Goal: Complete application form

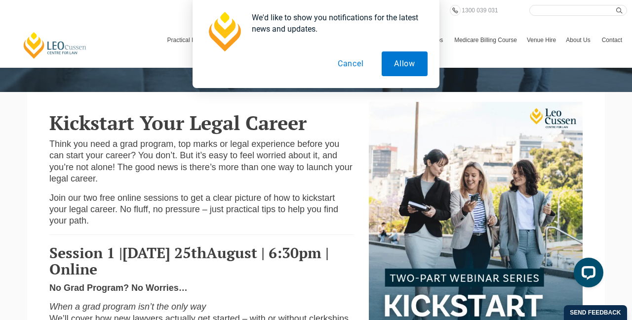
click at [359, 66] on button "Cancel" at bounding box center [351, 63] width 51 height 25
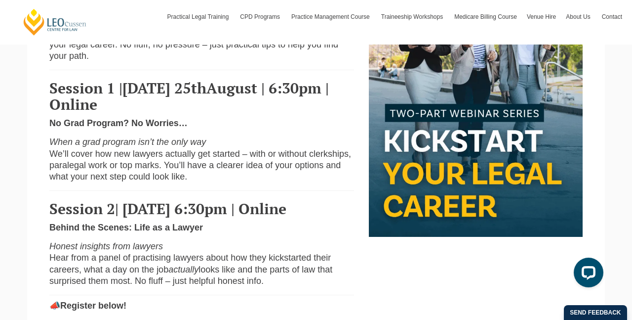
scroll to position [338, 0]
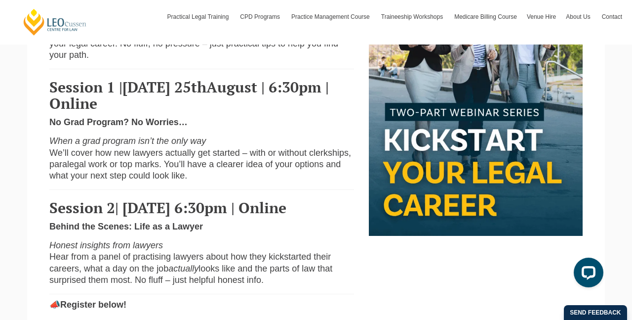
click at [123, 77] on span "Session 1 |" at bounding box center [85, 87] width 73 height 20
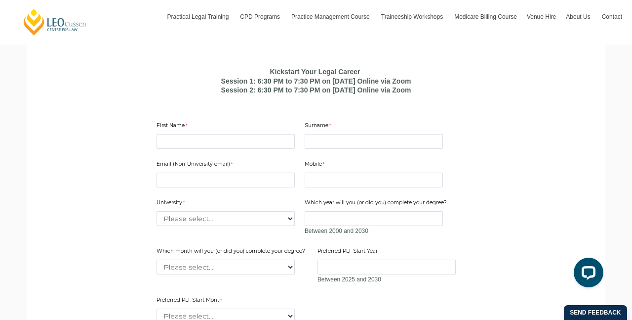
scroll to position [622, 0]
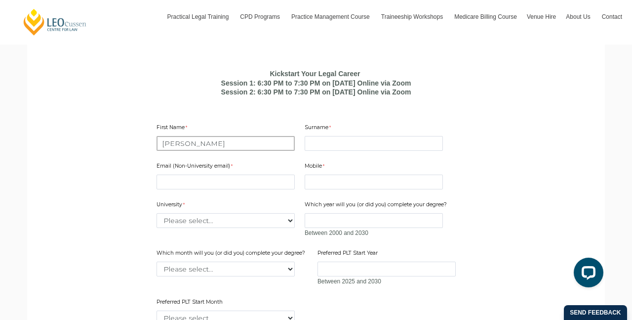
type input "[PERSON_NAME]"
type input "YAGANTI"
type input "[EMAIL_ADDRESS][DOMAIN_NAME]"
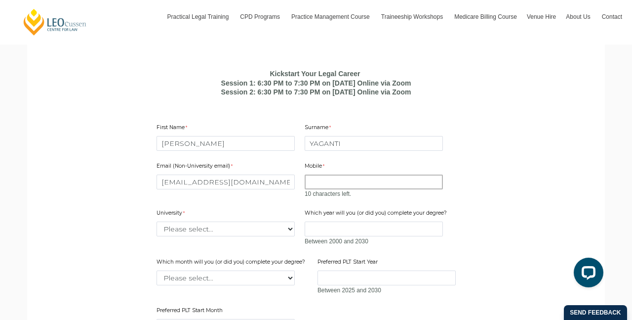
click at [356, 181] on input "Mobile" at bounding box center [374, 181] width 138 height 15
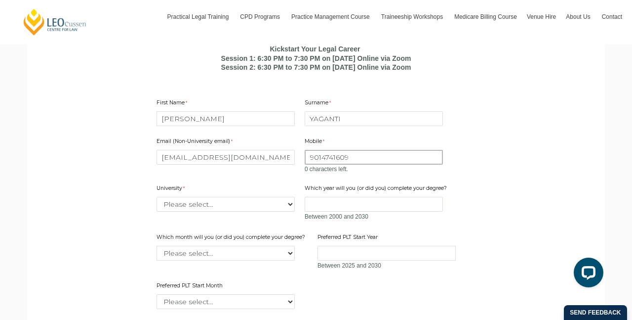
scroll to position [647, 0]
type input "9014741609"
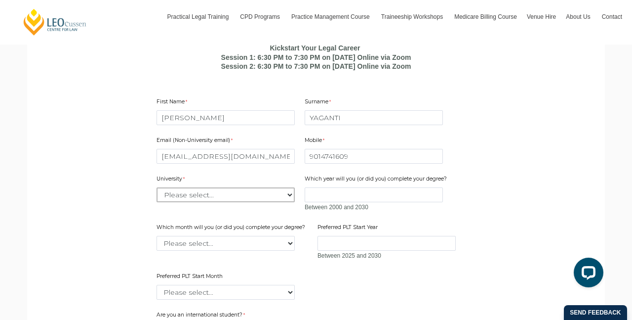
click at [210, 201] on select "Please select... [GEOGRAPHIC_DATA] [GEOGRAPHIC_DATA] [GEOGRAPHIC_DATA] [GEOGRAP…" at bounding box center [226, 194] width 138 height 15
select select "tfa_2220"
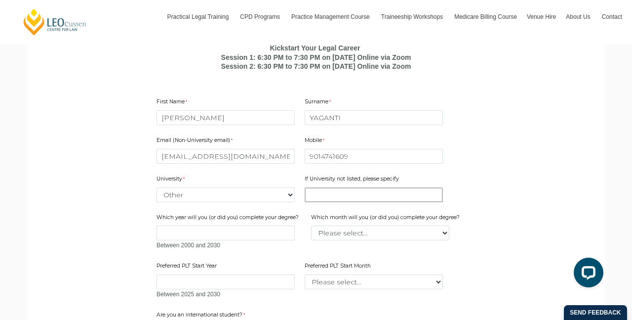
click at [336, 191] on input "If University not listed, please specify" at bounding box center [374, 194] width 138 height 15
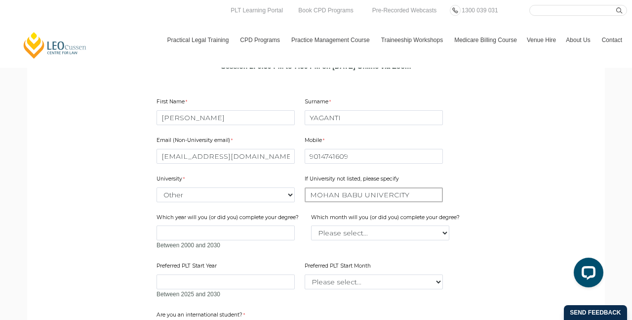
drag, startPoint x: 396, startPoint y: 194, endPoint x: 417, endPoint y: 290, distance: 98.6
click at [396, 194] on input "MOHAN BABU UNIVERCITY" at bounding box center [374, 194] width 138 height 15
type input "[GEOGRAPHIC_DATA]"
click at [250, 229] on input "Which year will you (or did you) complete your degree?" at bounding box center [226, 232] width 138 height 15
type input "2027"
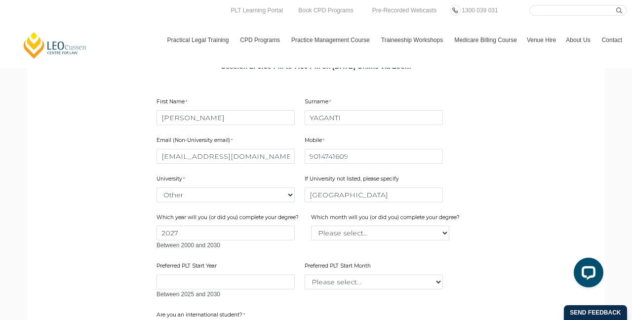
click at [352, 244] on div "Email (Non-University email) [EMAIL_ADDRESS][DOMAIN_NAME] Mobile 9014741609 0 c…" at bounding box center [316, 214] width 327 height 174
select select "tfa_2230"
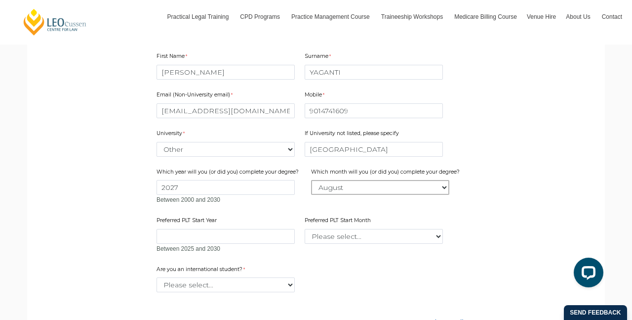
scroll to position [696, 0]
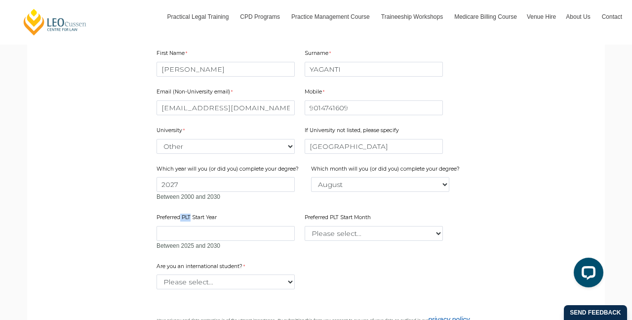
drag, startPoint x: 180, startPoint y: 213, endPoint x: 190, endPoint y: 214, distance: 9.9
click at [191, 214] on label "Preferred PLT Start Year" at bounding box center [188, 218] width 63 height 10
click at [191, 226] on input "Preferred PLT Start Year" at bounding box center [226, 233] width 138 height 15
click at [203, 239] on div "Between 2025 and 2030" at bounding box center [226, 238] width 138 height 25
type input "2027"
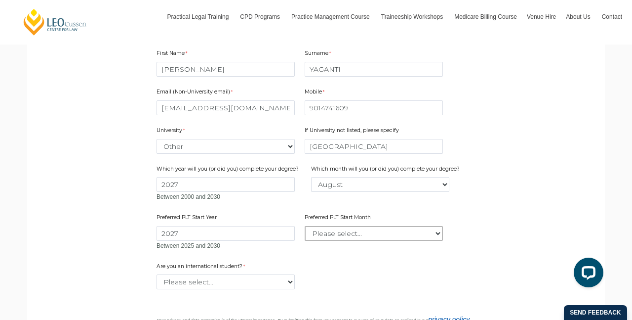
click at [344, 230] on select "Please select... January February March April May June July August September Oc…" at bounding box center [374, 233] width 138 height 15
select select "tfa_2343"
select select "tfa_2229"
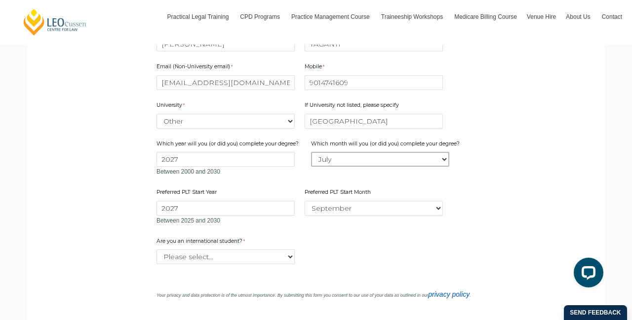
scroll to position [727, 0]
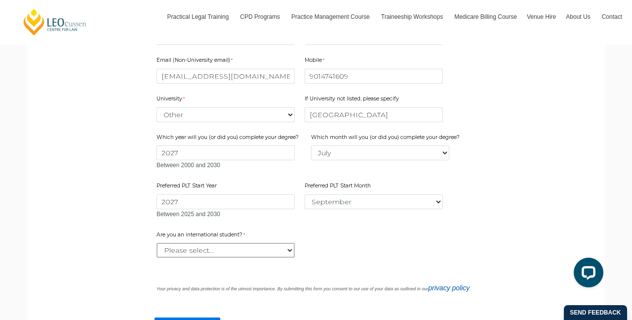
select select "tfa_60"
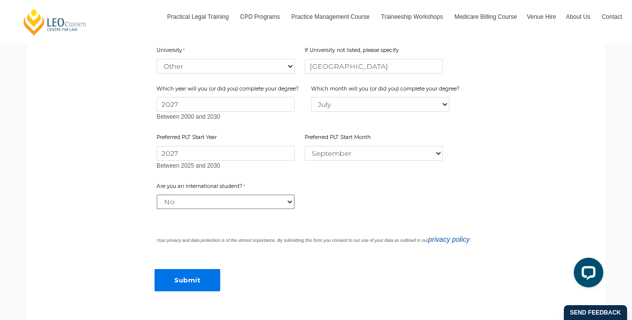
scroll to position [776, 0]
click at [215, 273] on input "Submit" at bounding box center [188, 279] width 66 height 22
